Goal: Find contact information: Find contact information

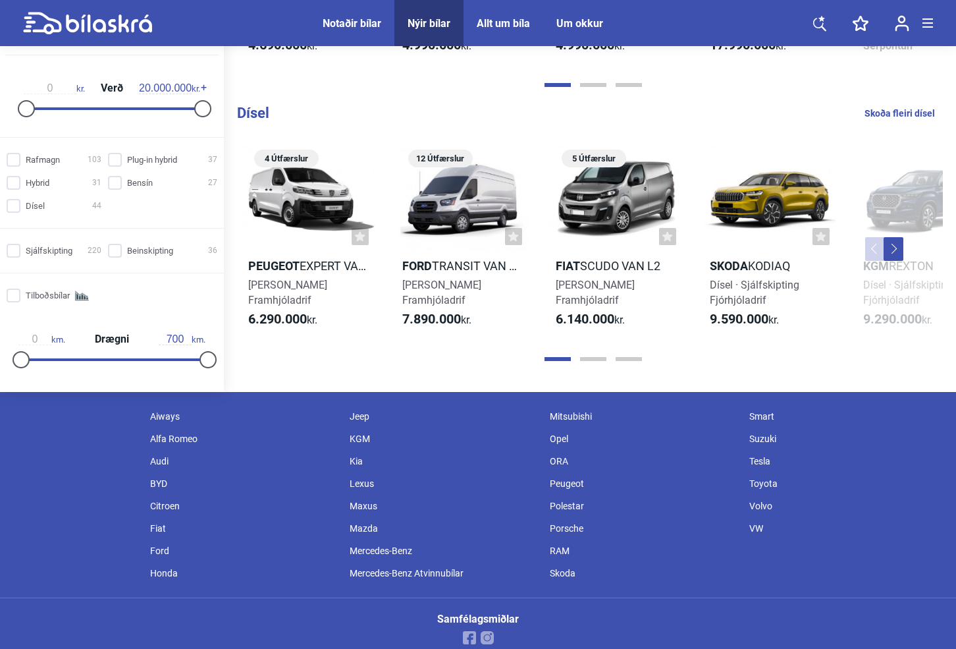
scroll to position [1465, 0]
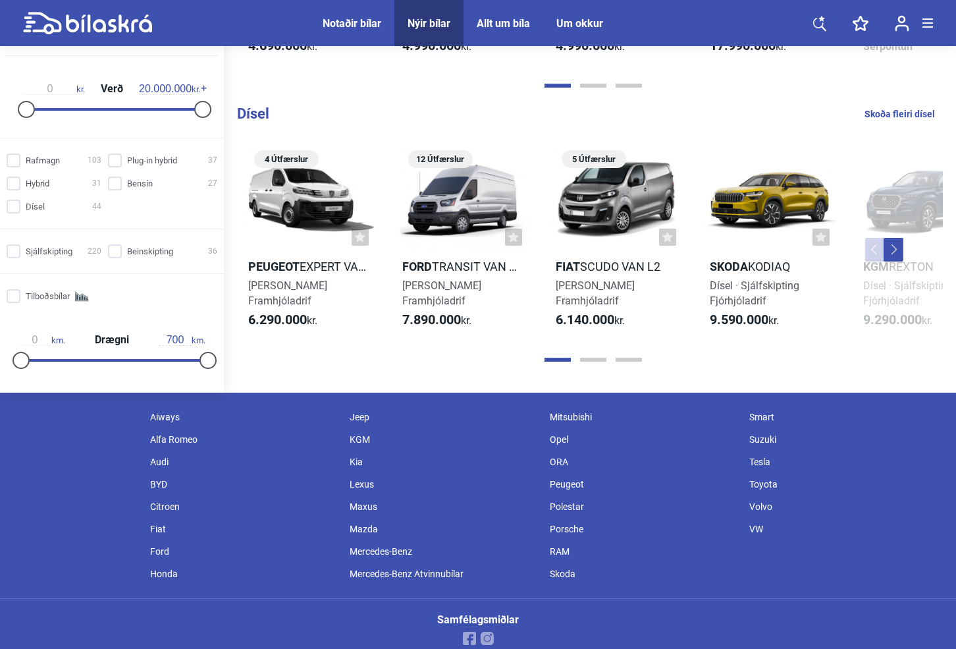
click at [587, 12] on span "Um okkur" at bounding box center [579, 23] width 73 height 46
click at [584, 17] on div "Um okkur" at bounding box center [579, 23] width 47 height 13
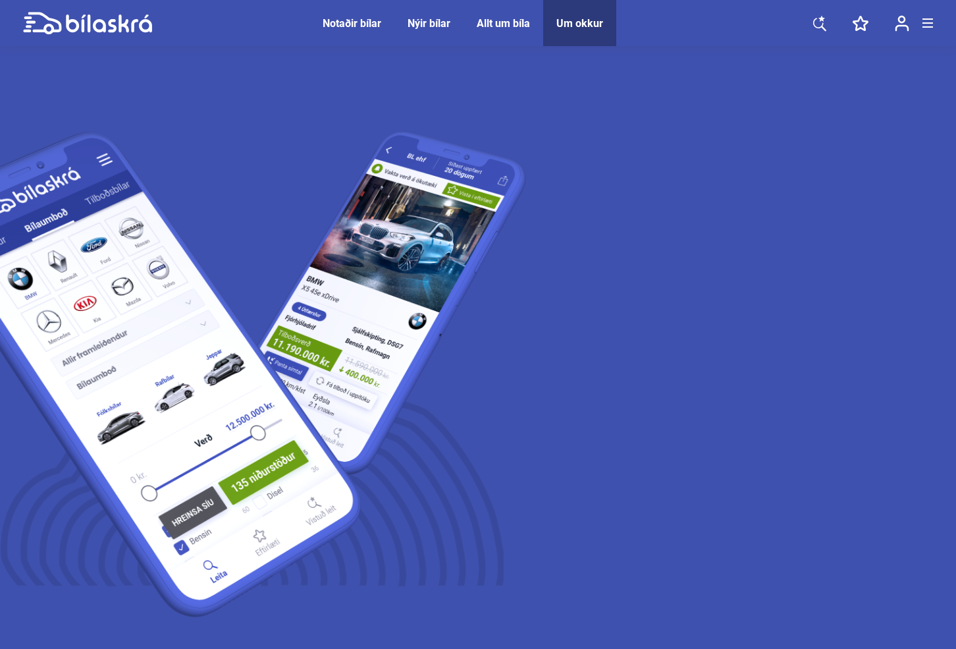
drag, startPoint x: 566, startPoint y: 425, endPoint x: 911, endPoint y: 424, distance: 345.1
copy div "Fjöldi bílaumboða 317 Mismunandi gerðir 1600 Fjöldi útfærslur í boði"
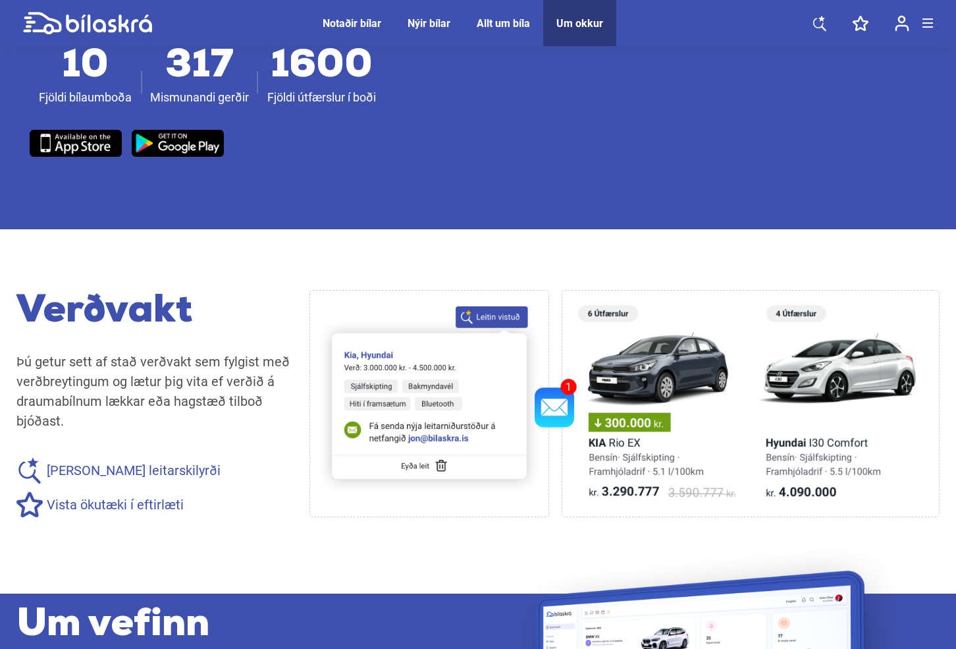
scroll to position [867, 0]
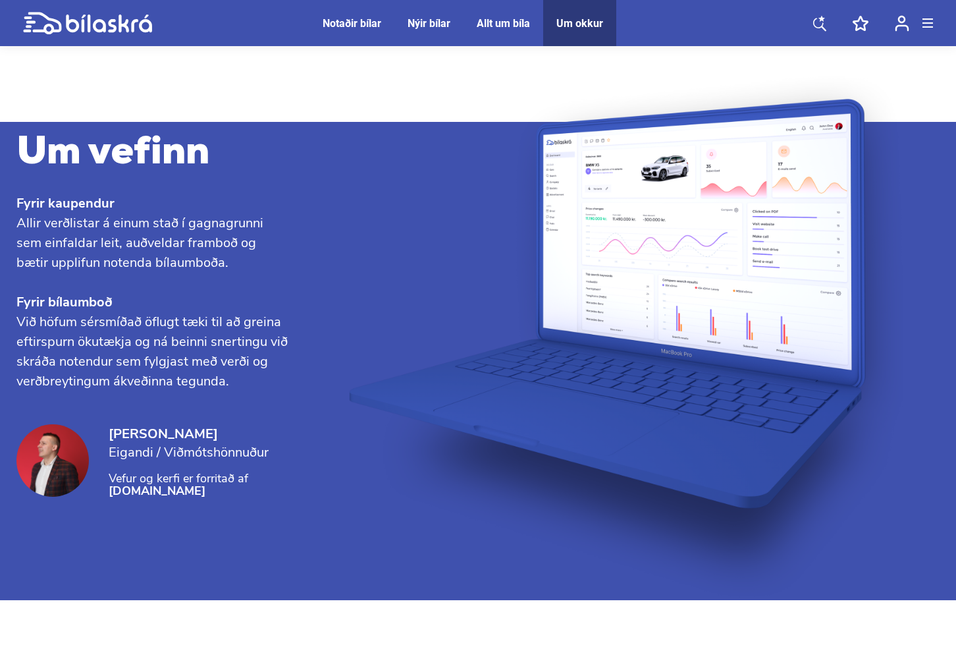
scroll to position [1359, 0]
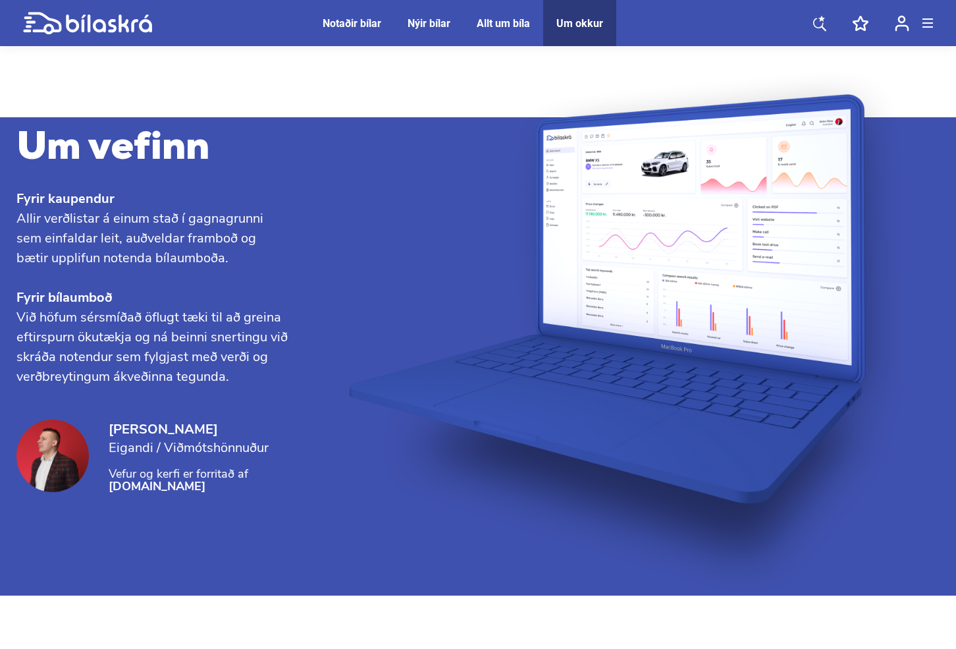
drag, startPoint x: 18, startPoint y: 217, endPoint x: 128, endPoint y: 218, distance: 110.0
drag, startPoint x: 36, startPoint y: 238, endPoint x: 132, endPoint y: 238, distance: 96.1
copy p "561219-0280"
